Goal: Find specific page/section: Find specific page/section

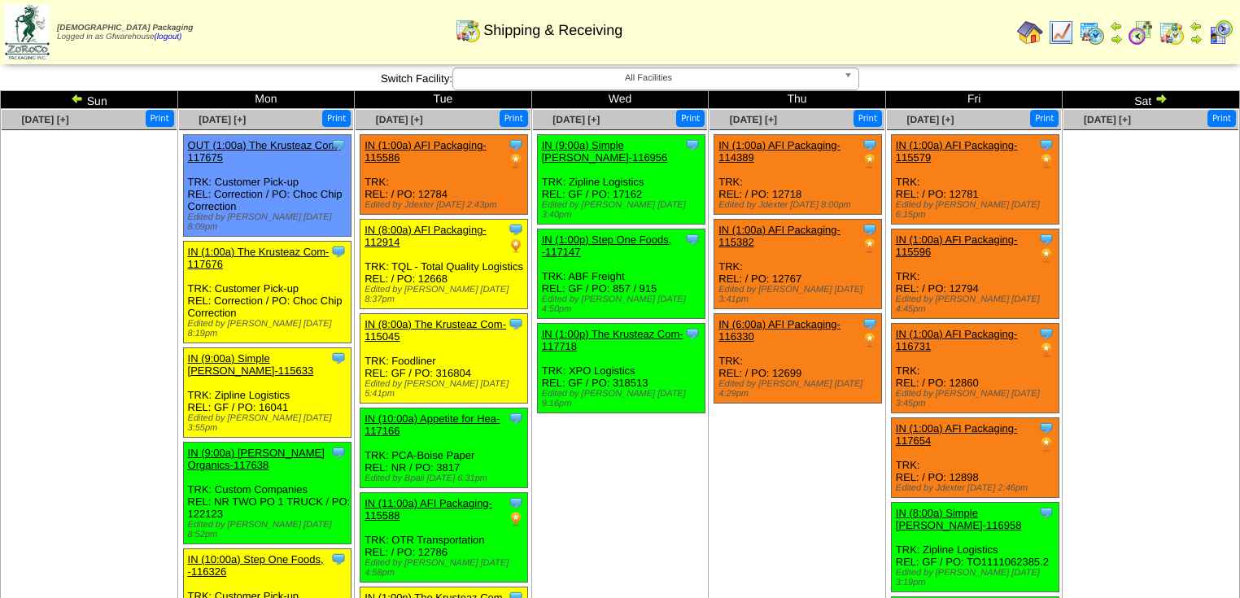
click at [35, 29] on img at bounding box center [27, 32] width 45 height 55
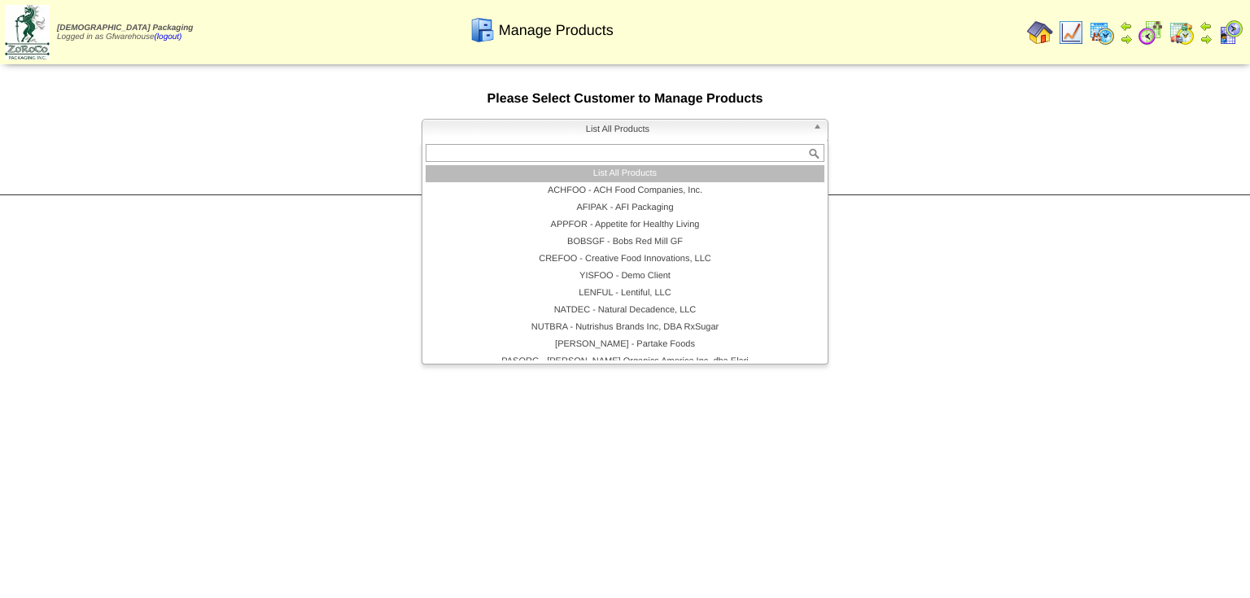
click at [681, 131] on span "List All Products" at bounding box center [618, 130] width 378 height 20
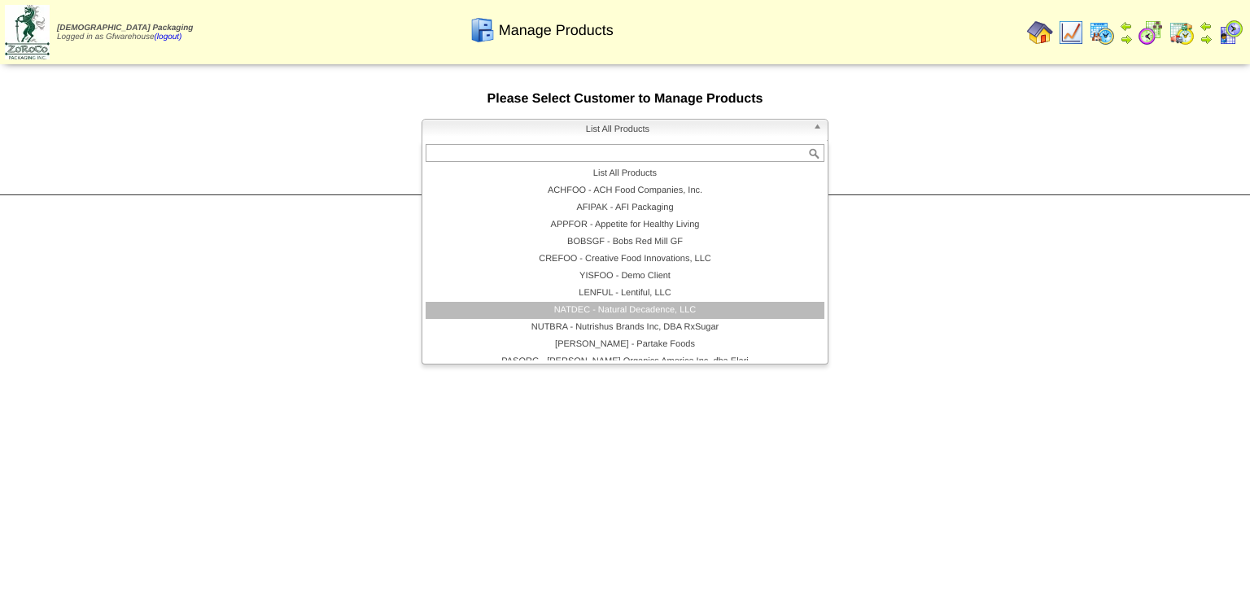
scroll to position [94, 0]
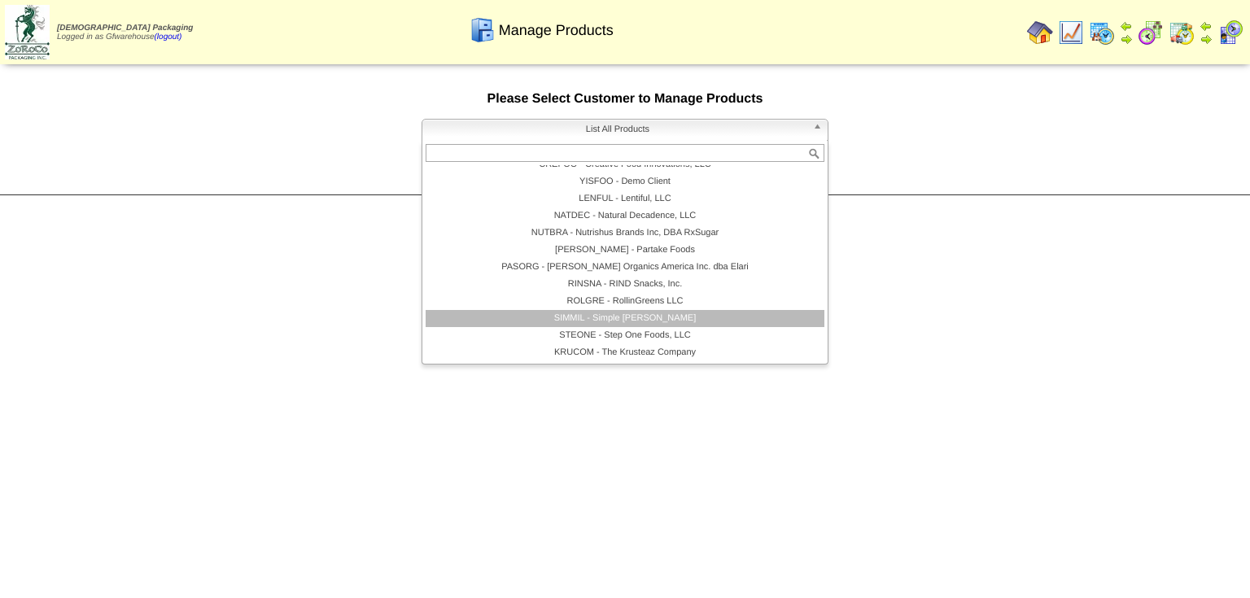
drag, startPoint x: 610, startPoint y: 319, endPoint x: 617, endPoint y: 309, distance: 11.7
click at [610, 319] on li "SIMMIL - Simple [PERSON_NAME]" at bounding box center [625, 318] width 399 height 17
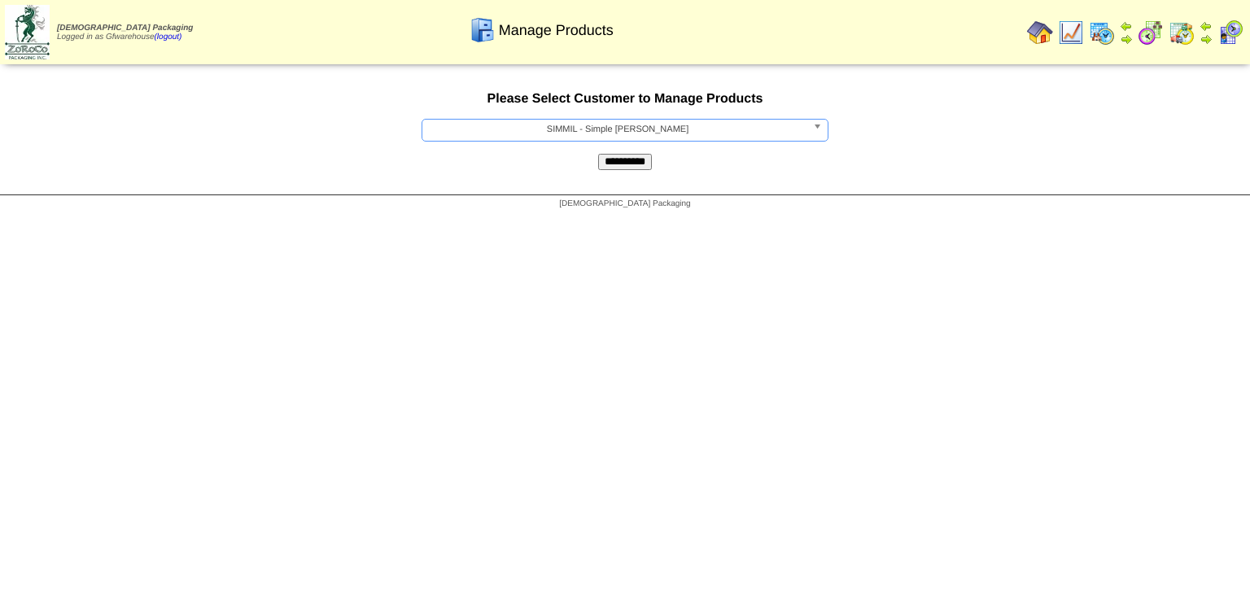
click at [634, 164] on input "**********" at bounding box center [625, 162] width 54 height 16
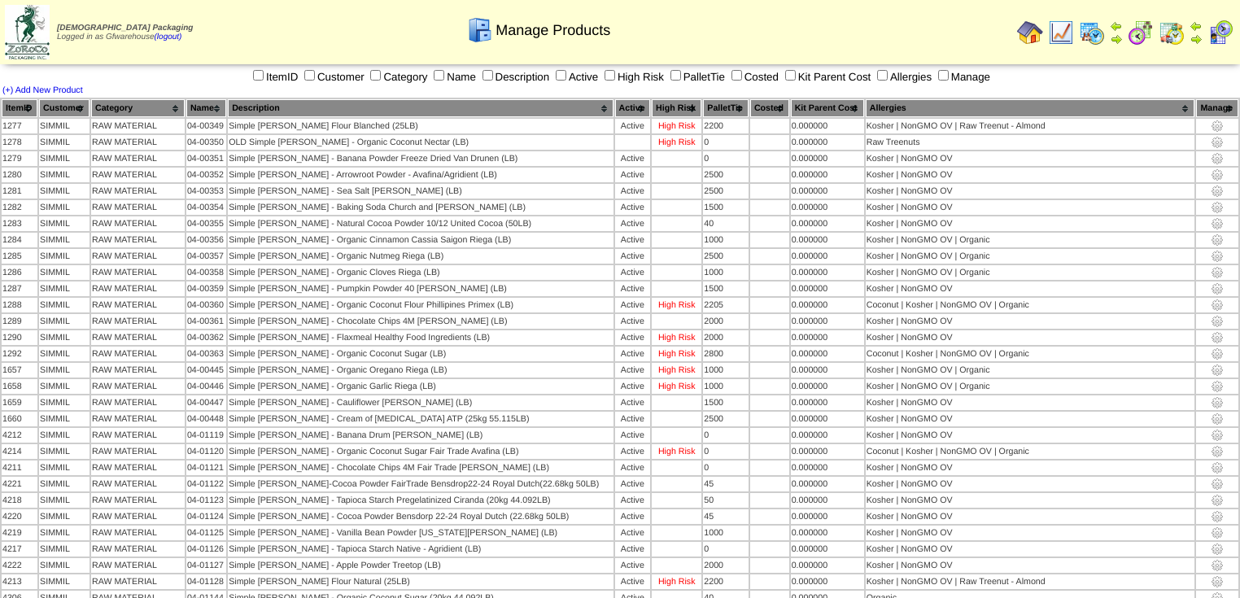
scroll to position [512, 0]
